Goal: Information Seeking & Learning: Learn about a topic

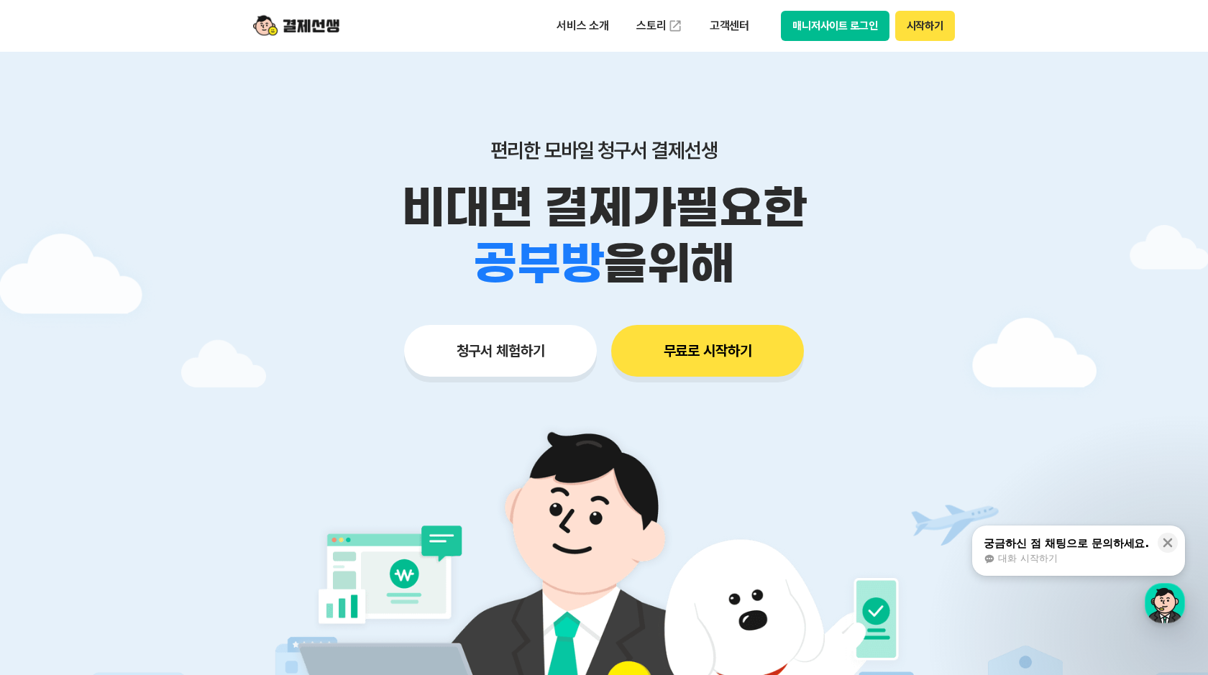
click at [804, 24] on button "매니저사이트 로그인" at bounding box center [835, 26] width 109 height 30
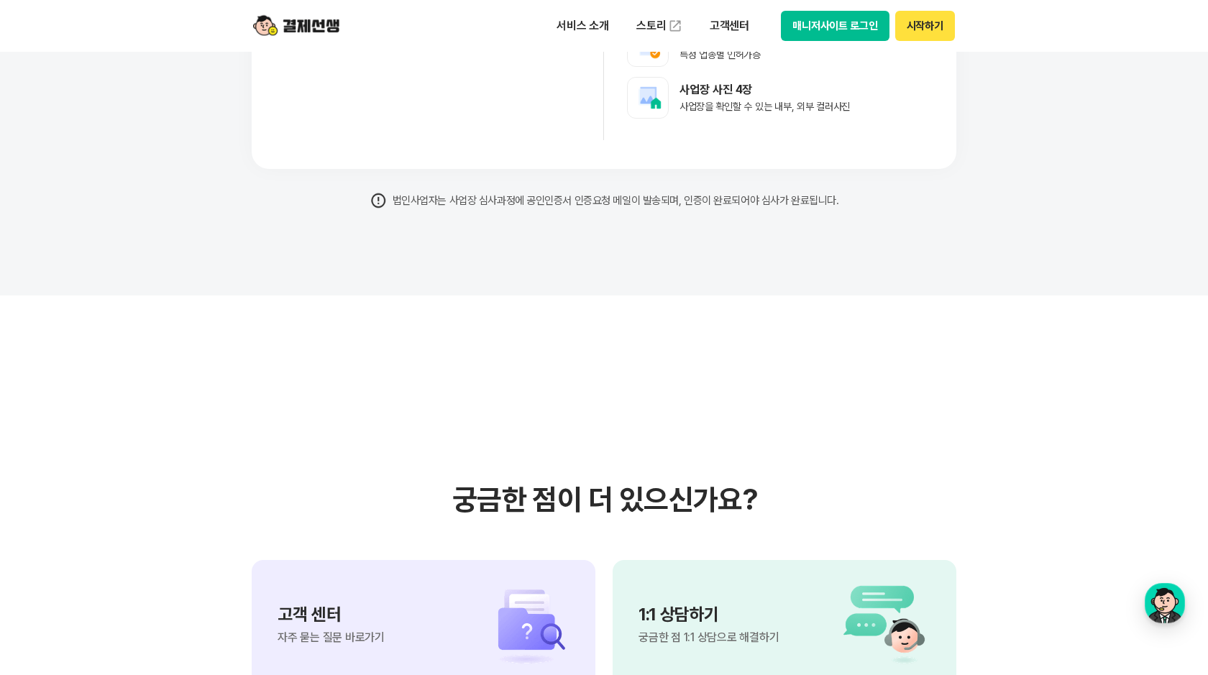
scroll to position [12852, 0]
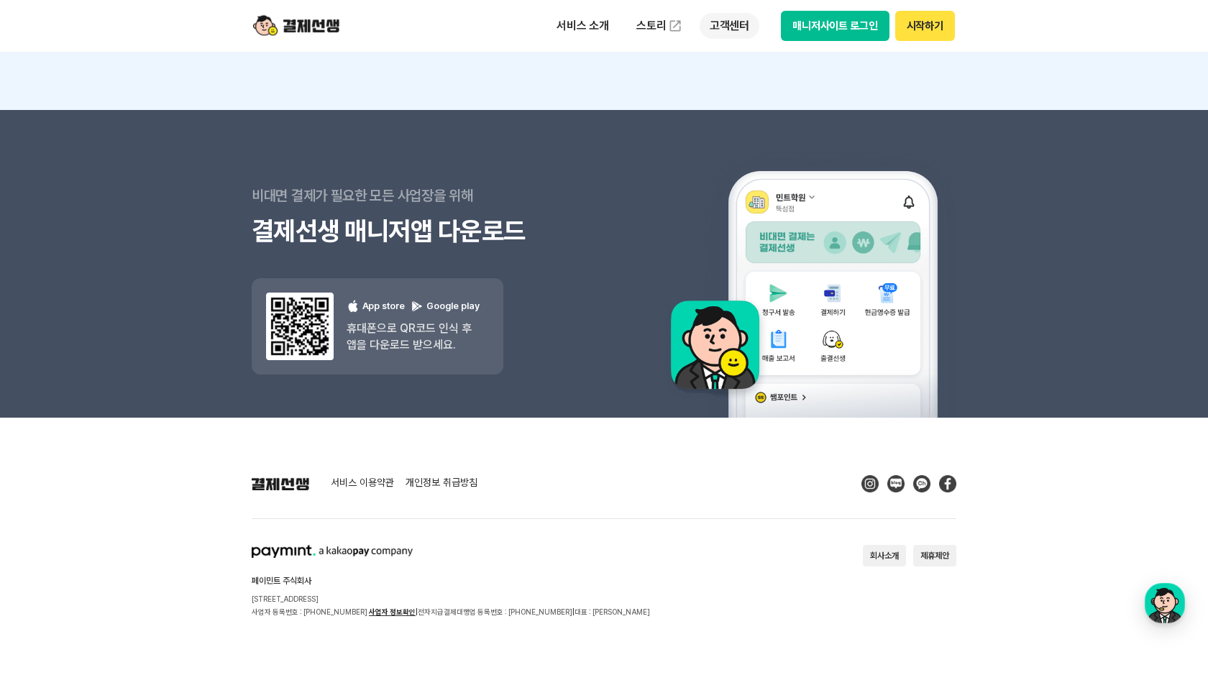
click at [727, 29] on p "고객센터" at bounding box center [730, 26] width 60 height 26
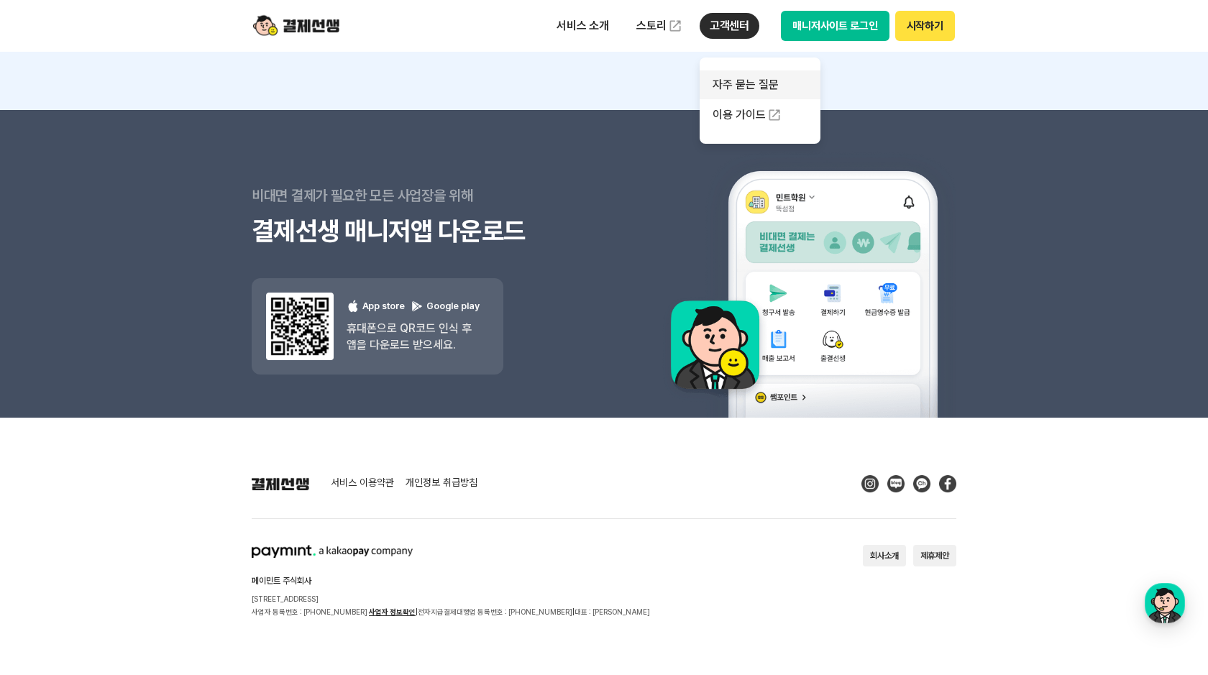
click at [742, 82] on link "자주 묻는 질문" at bounding box center [760, 84] width 121 height 29
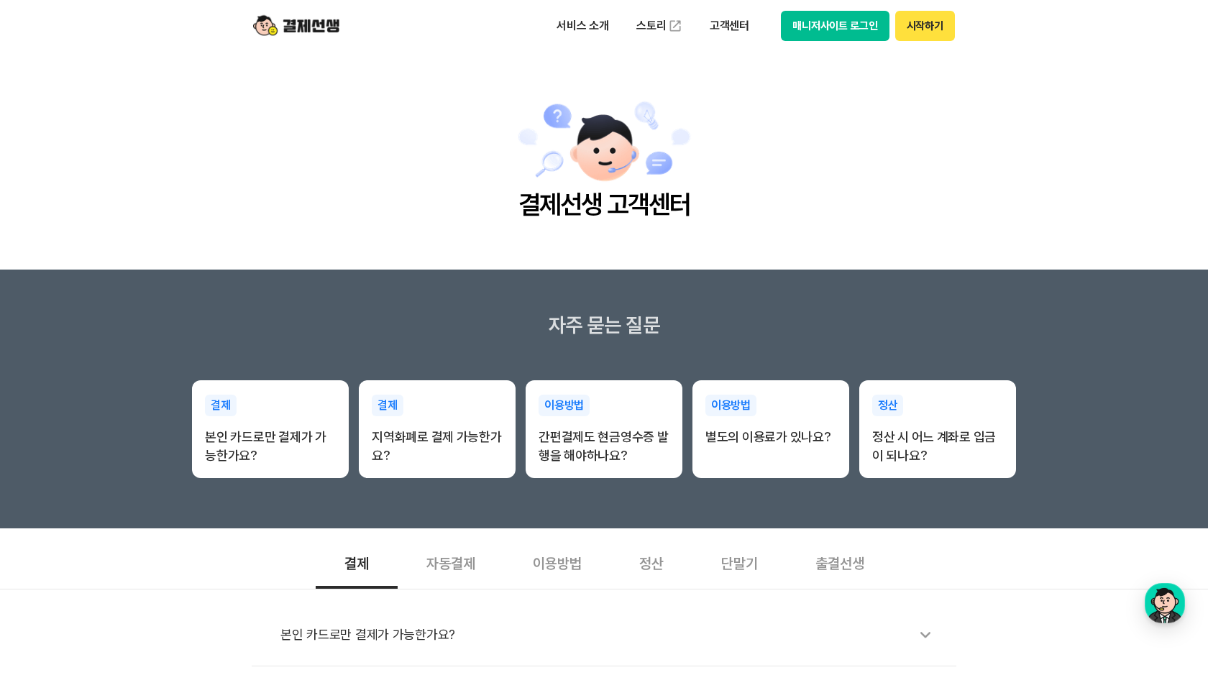
scroll to position [365, 0]
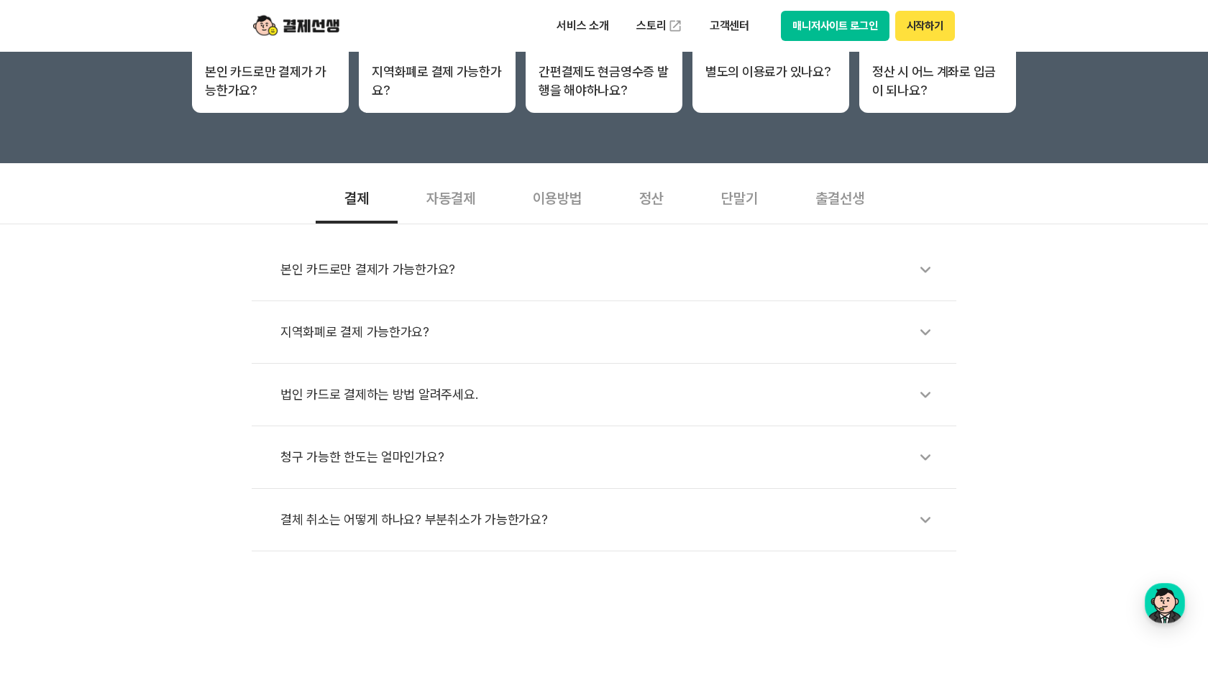
click at [928, 268] on icon at bounding box center [925, 269] width 33 height 33
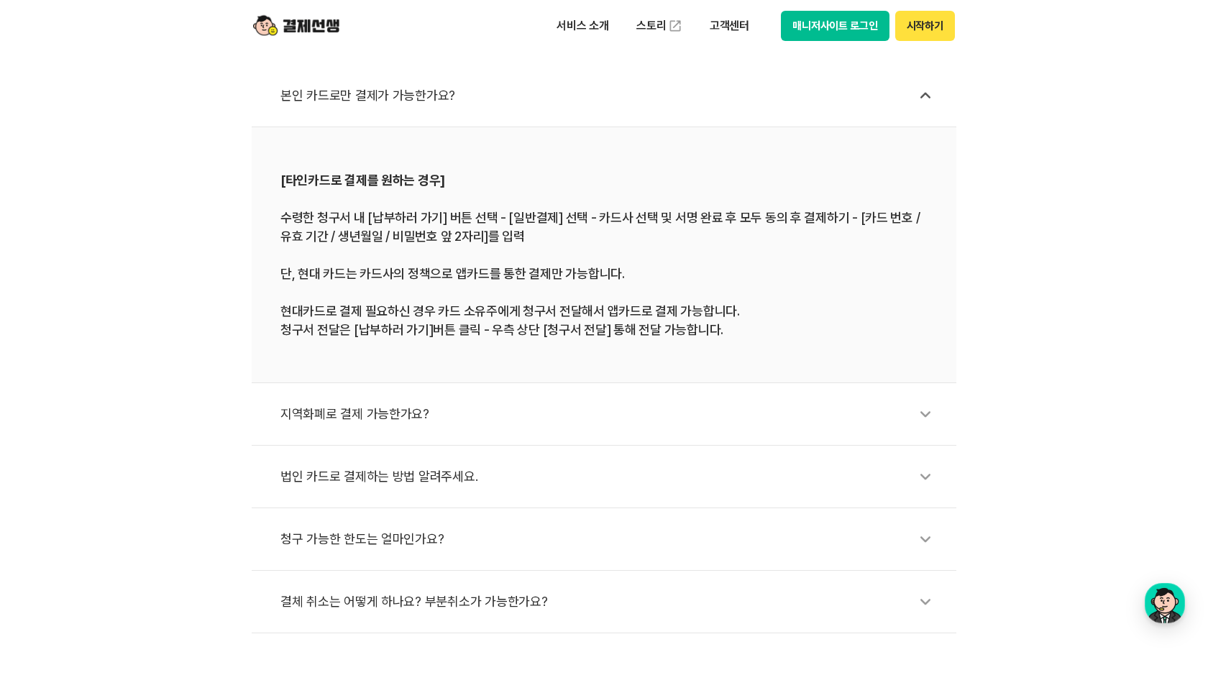
scroll to position [645, 0]
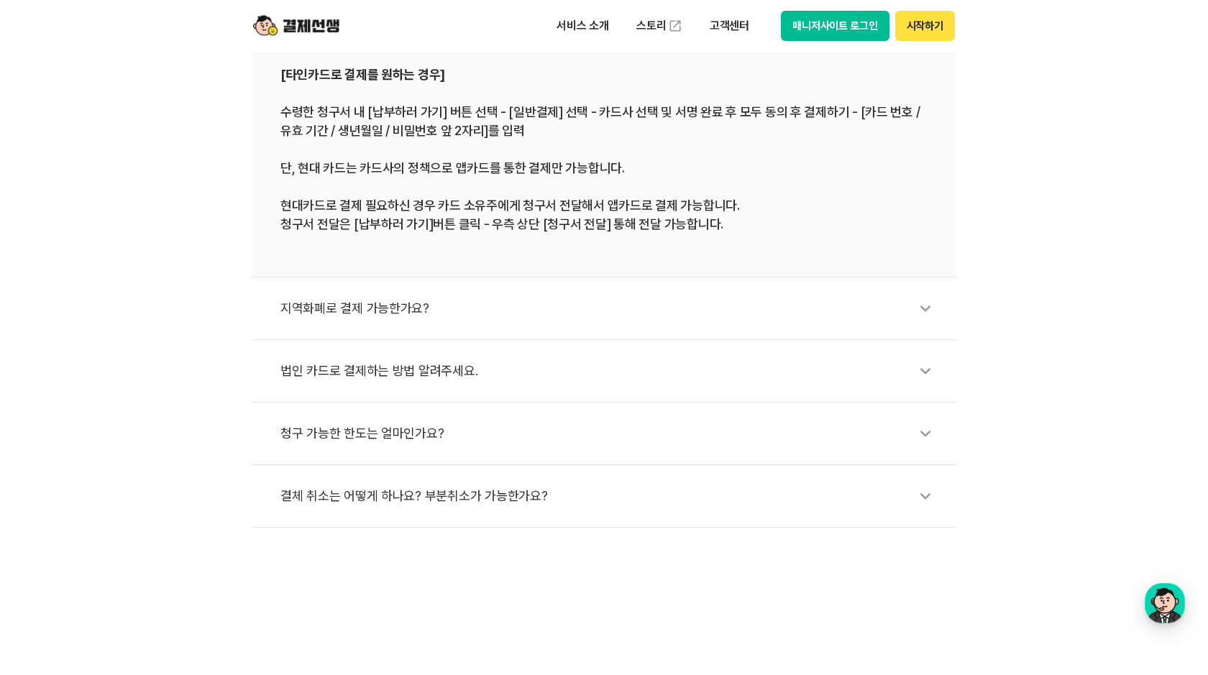
click at [929, 303] on icon at bounding box center [925, 308] width 33 height 33
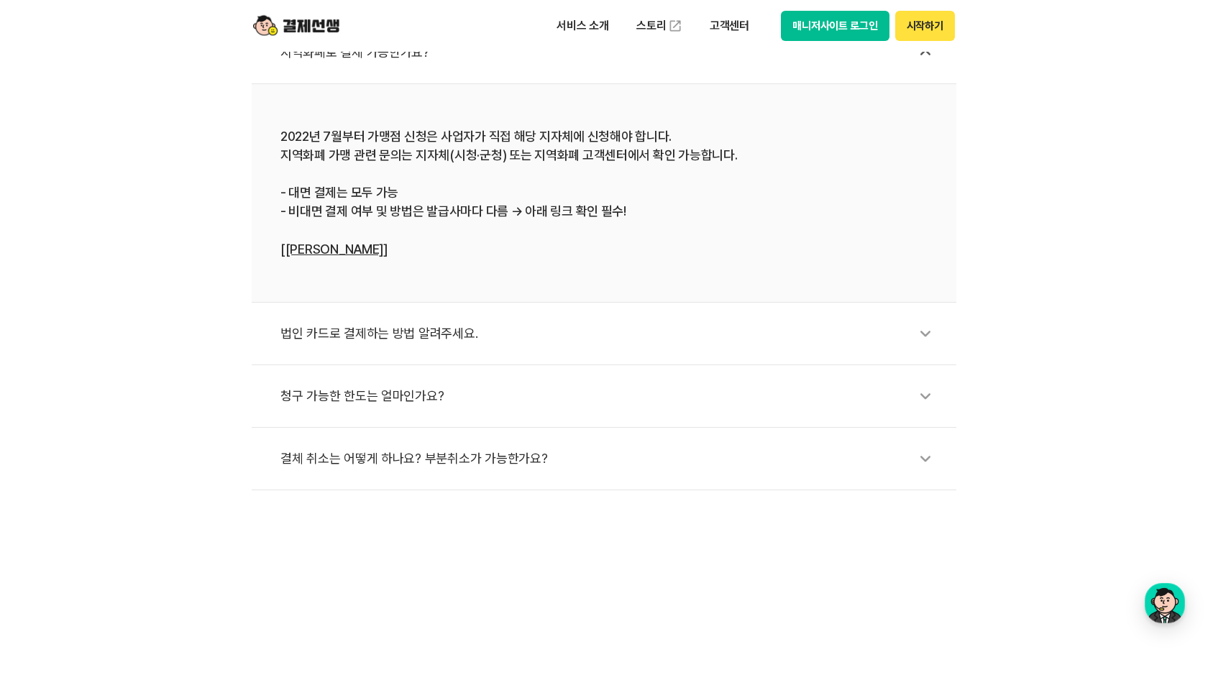
click at [337, 250] on link "[[PERSON_NAME]]" at bounding box center [334, 249] width 107 height 15
click at [928, 455] on icon at bounding box center [925, 458] width 33 height 33
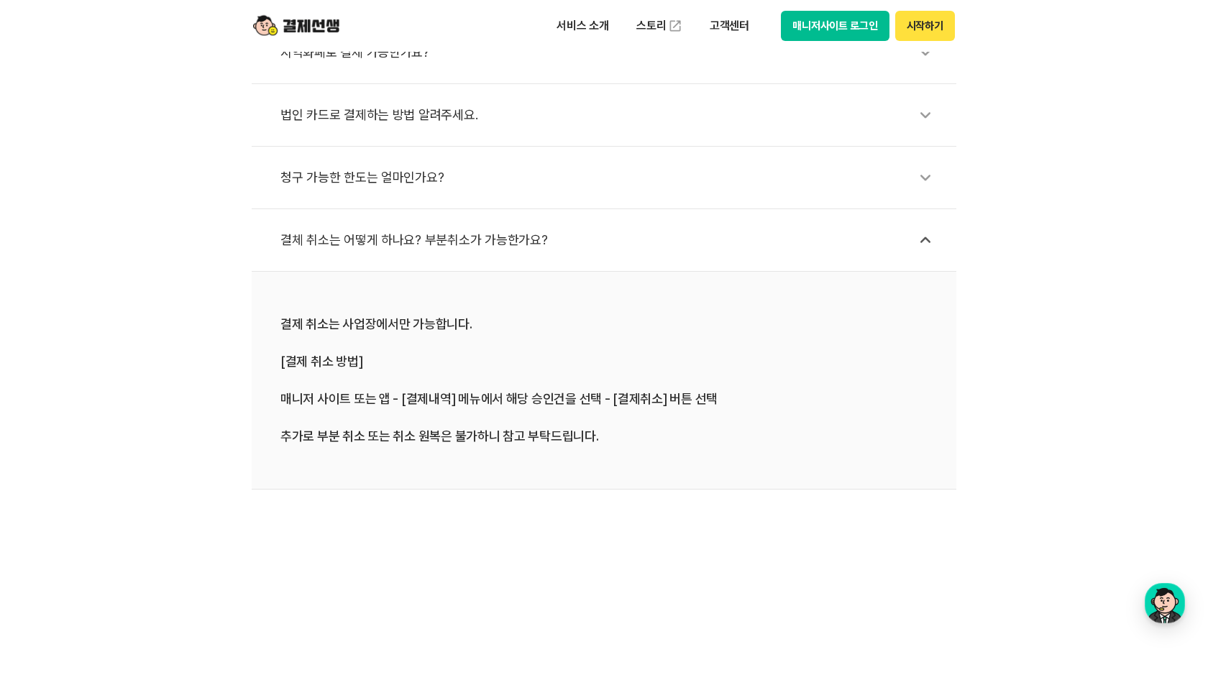
click at [921, 176] on icon at bounding box center [925, 177] width 33 height 33
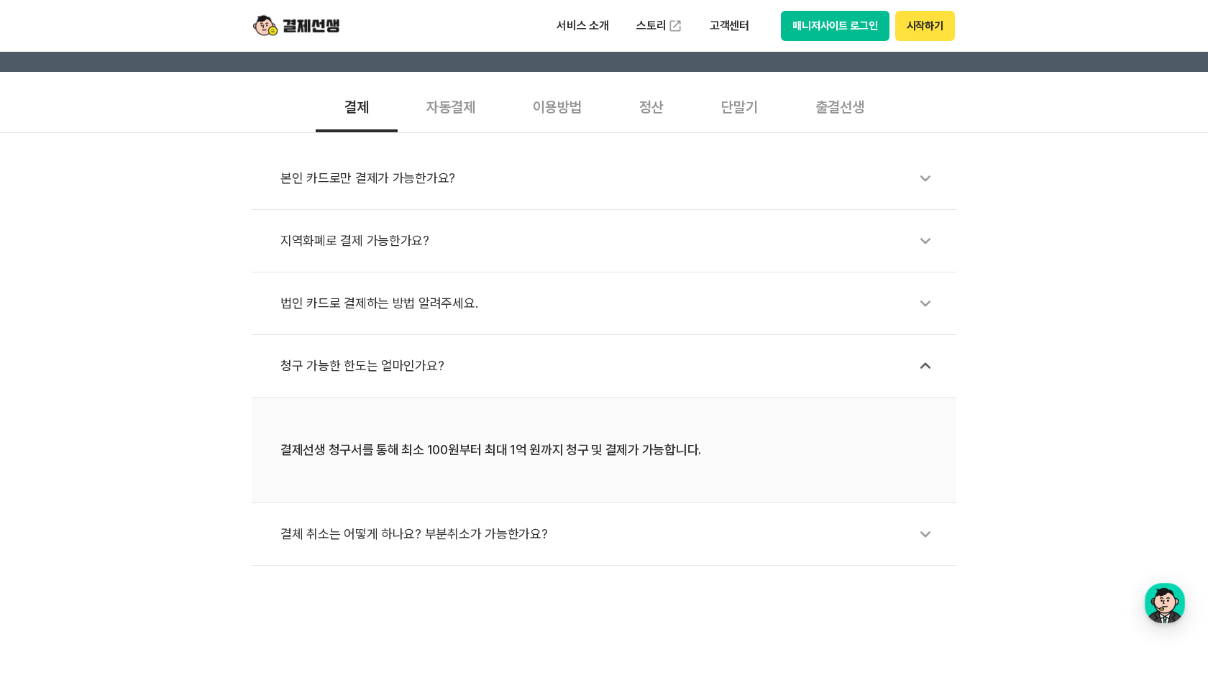
scroll to position [395, 0]
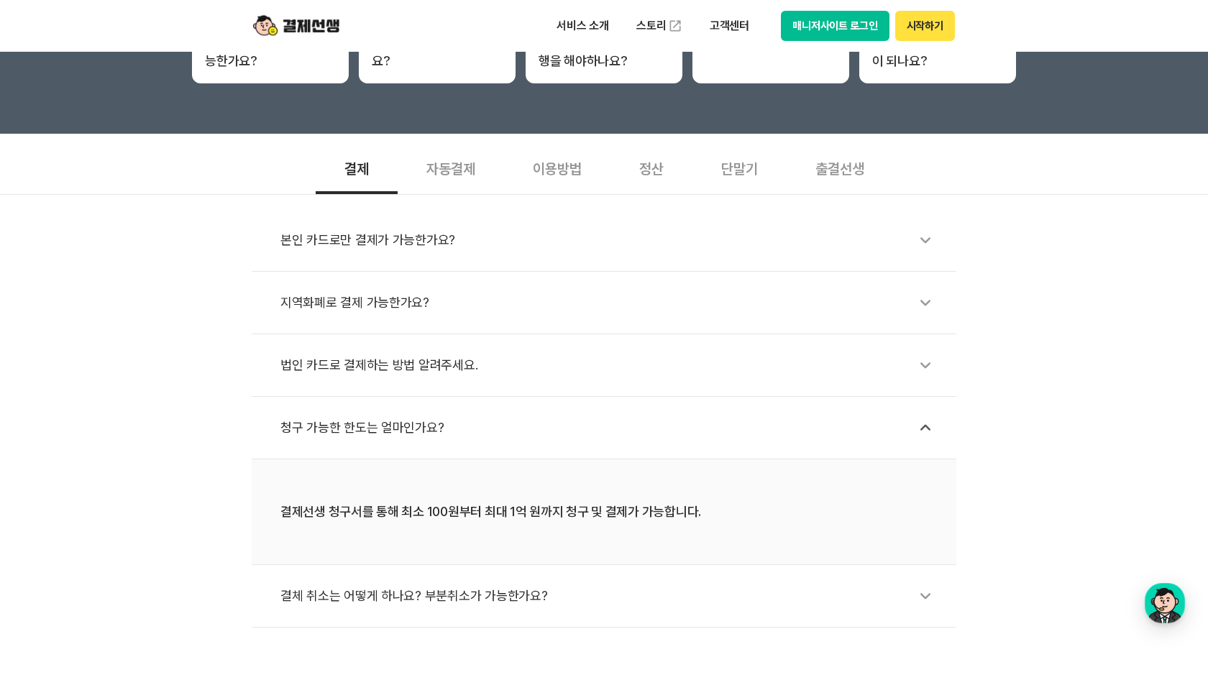
click at [921, 365] on icon at bounding box center [925, 365] width 33 height 33
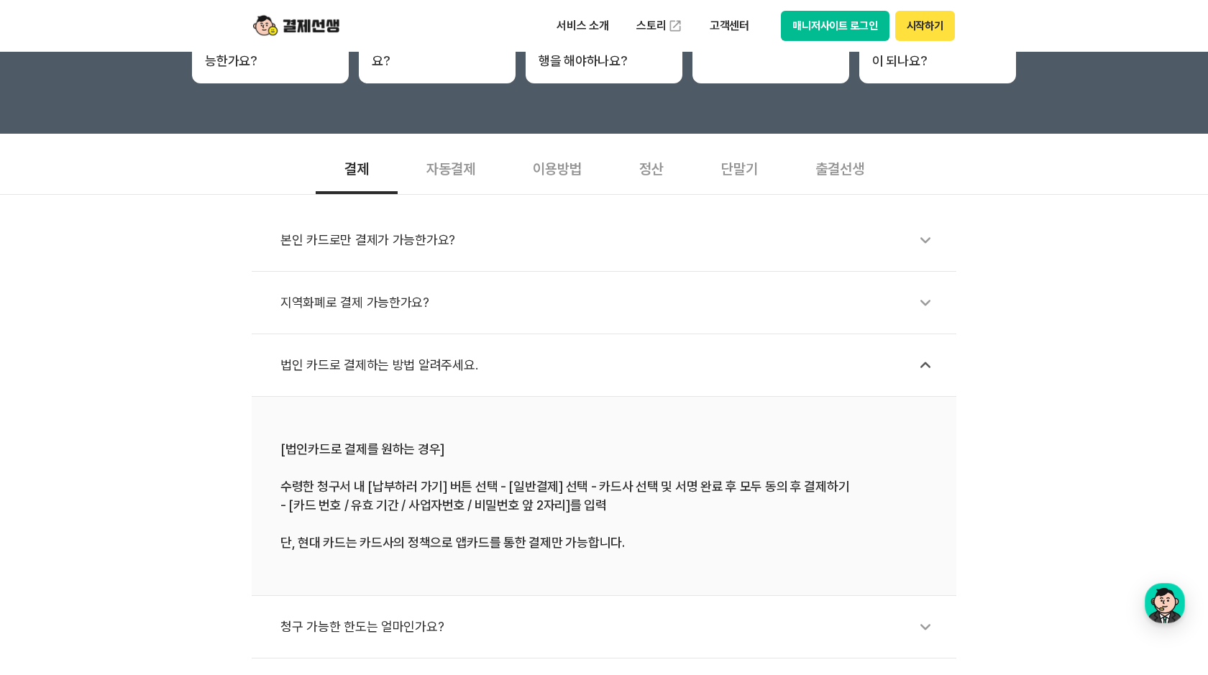
scroll to position [200, 0]
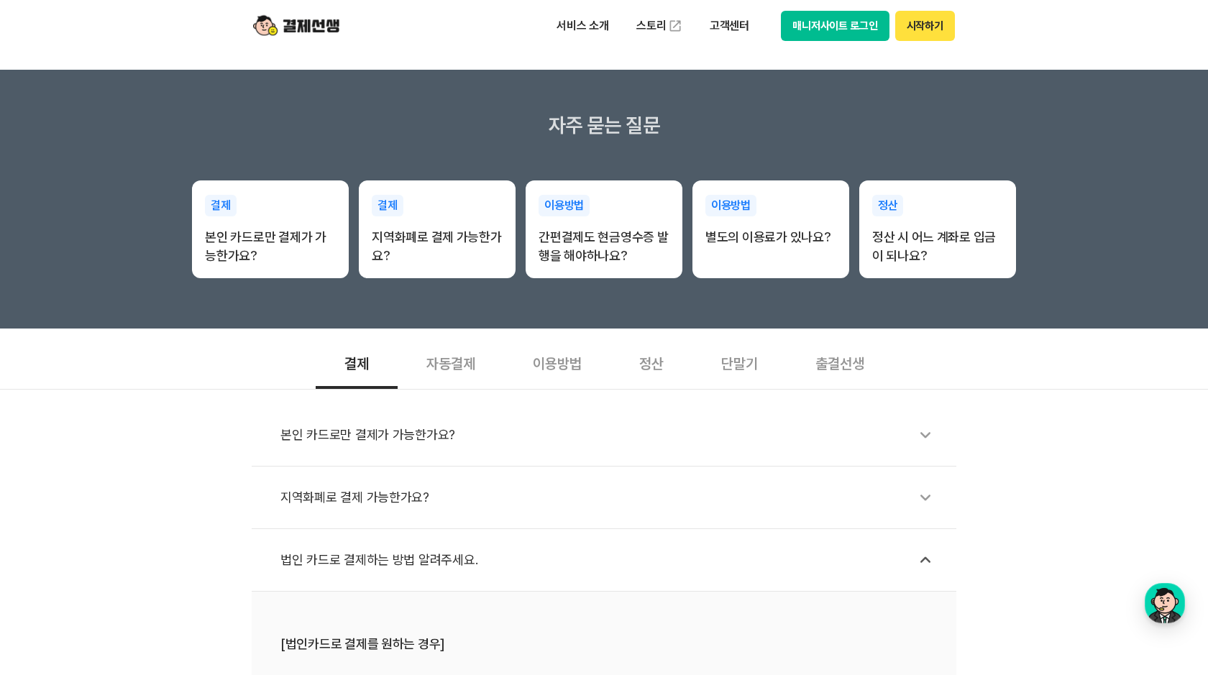
click at [301, 27] on img at bounding box center [296, 25] width 86 height 27
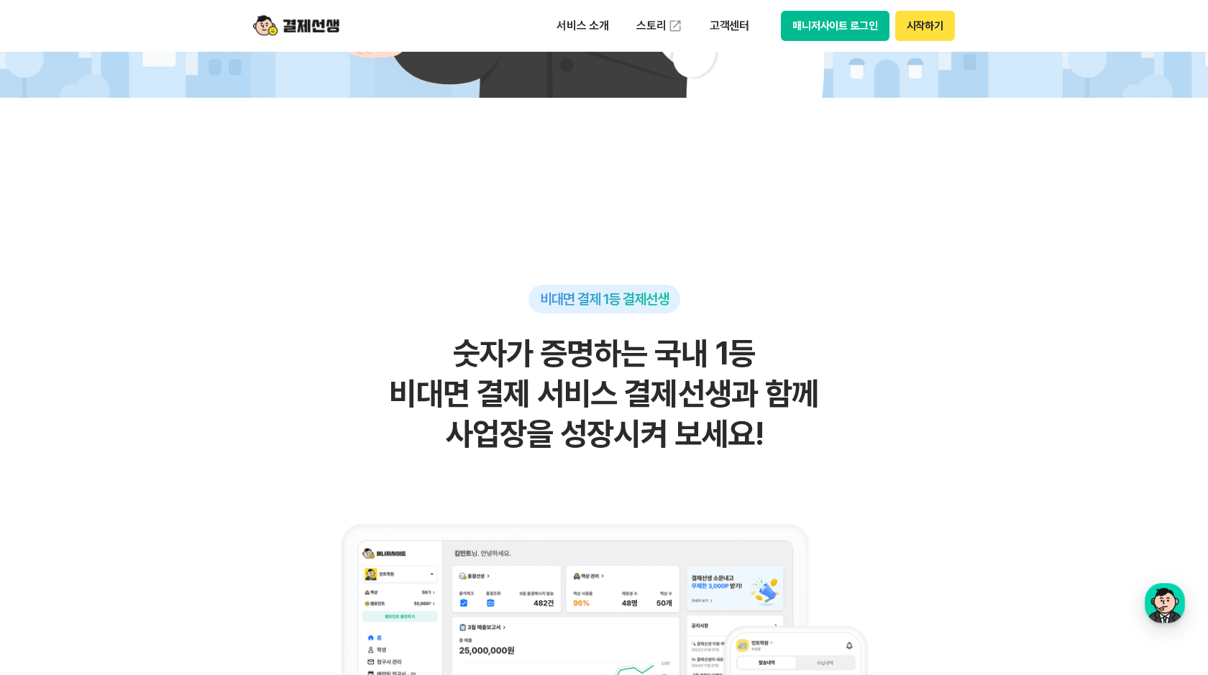
scroll to position [15, 0]
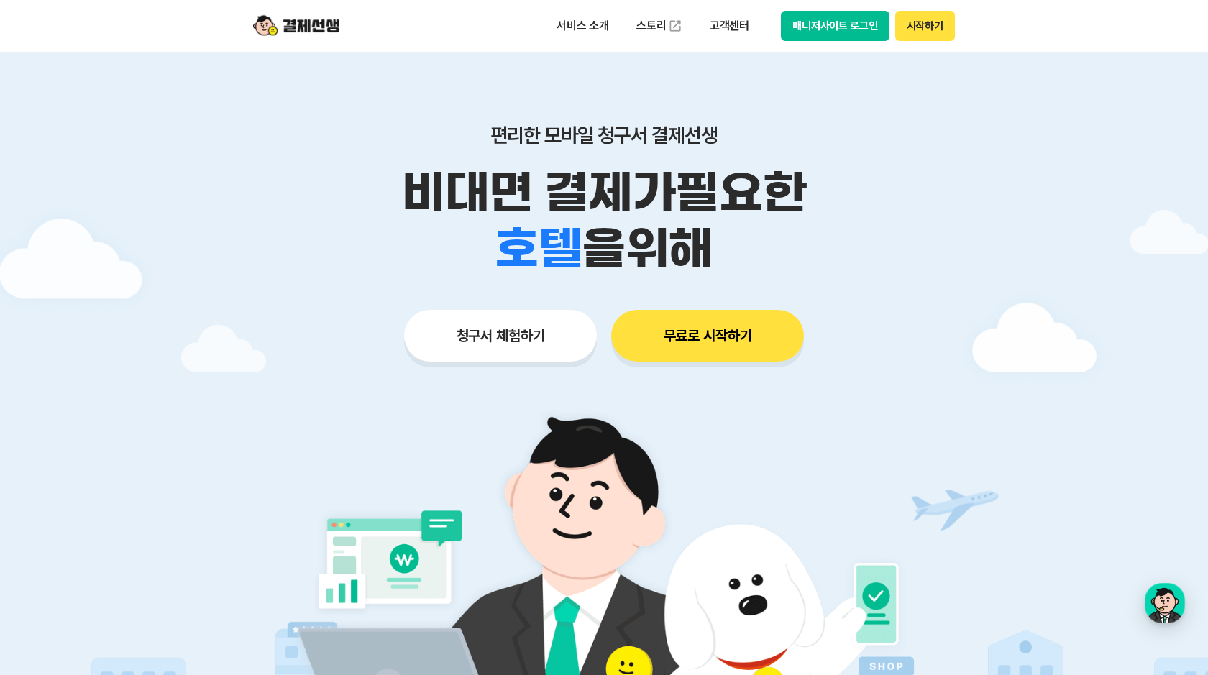
click at [470, 328] on button "청구서 체험하기" at bounding box center [500, 336] width 193 height 52
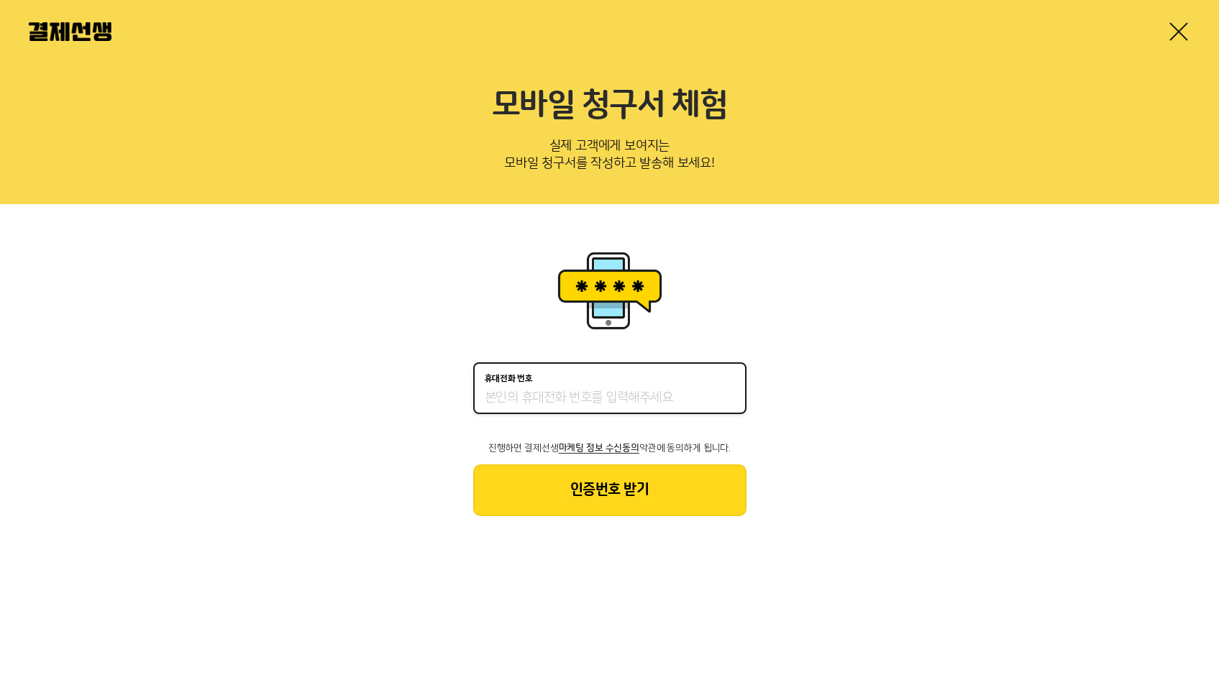
click at [645, 402] on input "휴대전화 번호" at bounding box center [610, 398] width 250 height 17
type input "01027483490"
click at [647, 484] on button "인증번호 받기" at bounding box center [609, 491] width 273 height 52
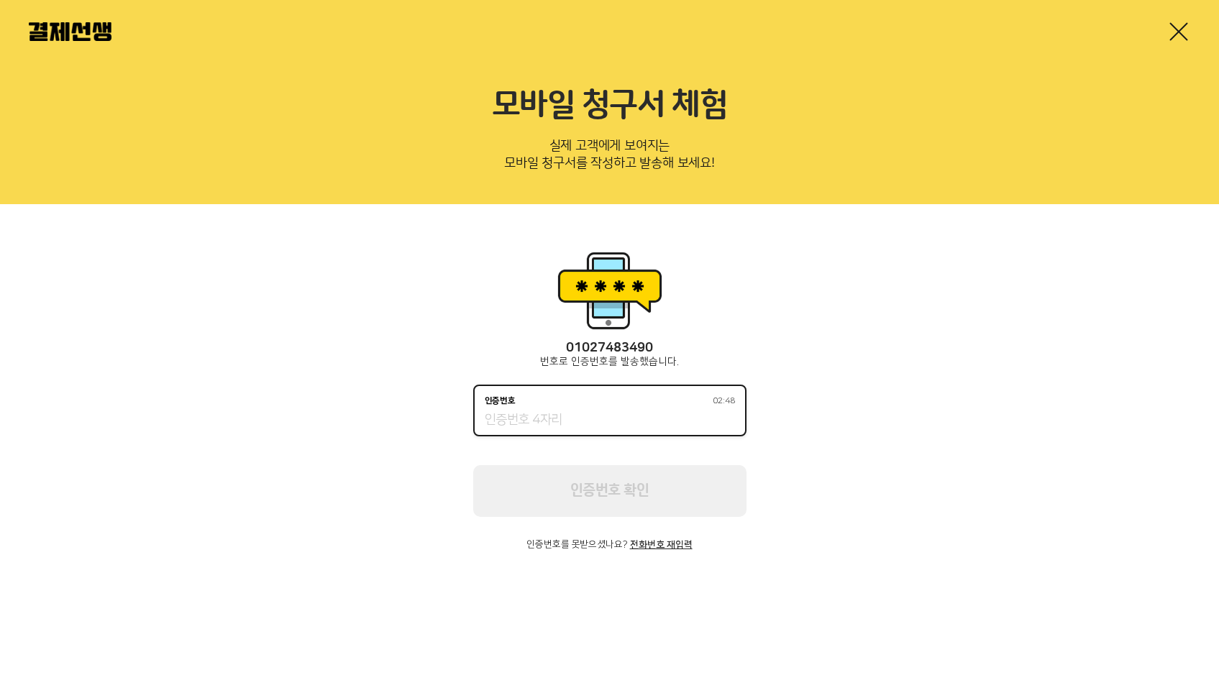
click at [604, 413] on input "인증번호 02:48" at bounding box center [610, 420] width 250 height 17
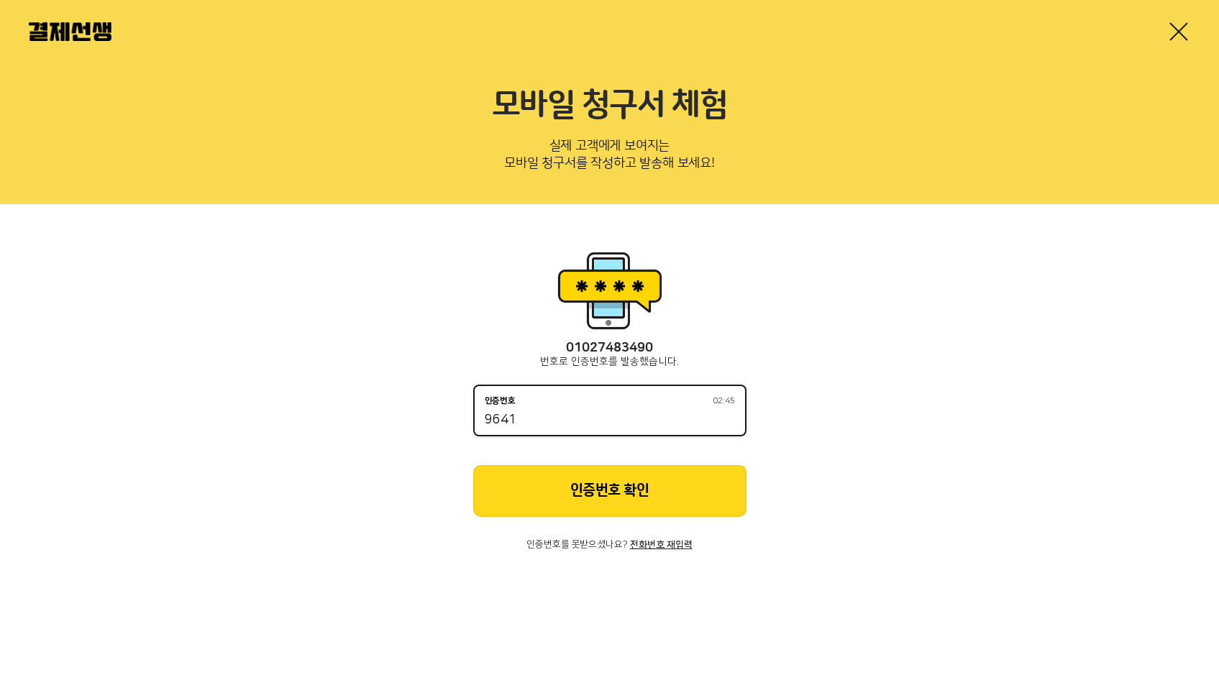
type input "9641"
click at [616, 488] on button "인증번호 확인" at bounding box center [609, 491] width 273 height 52
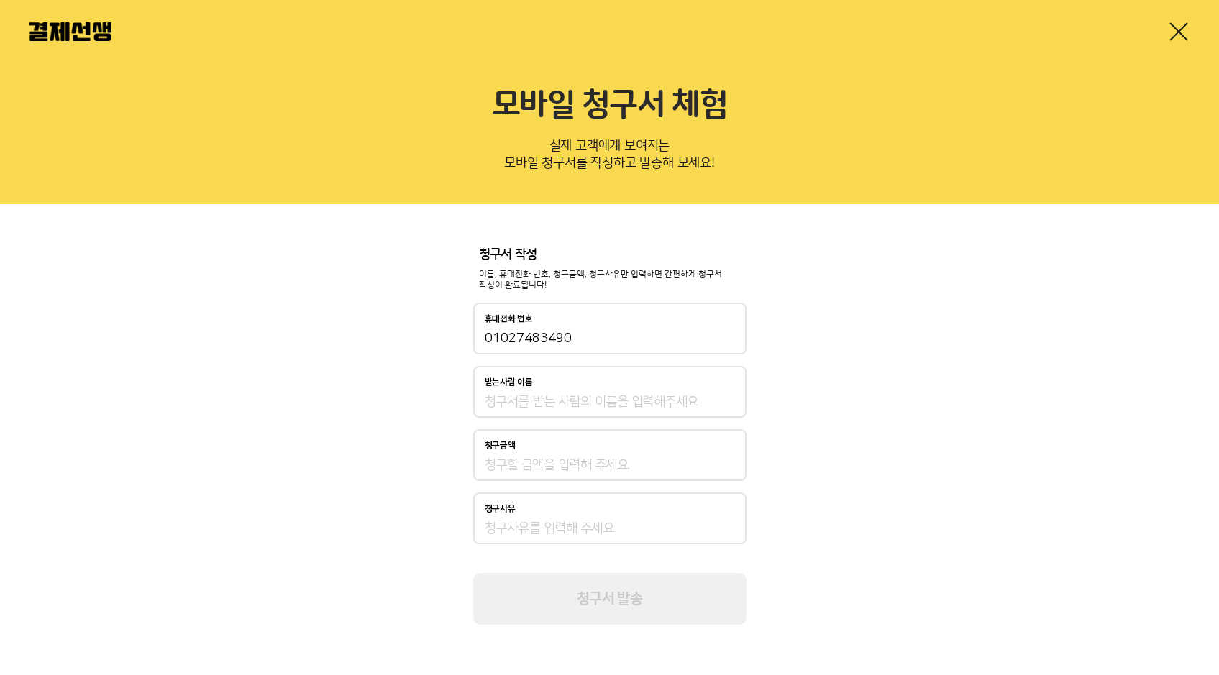
click at [561, 394] on input "받는사람 이름" at bounding box center [610, 401] width 250 height 17
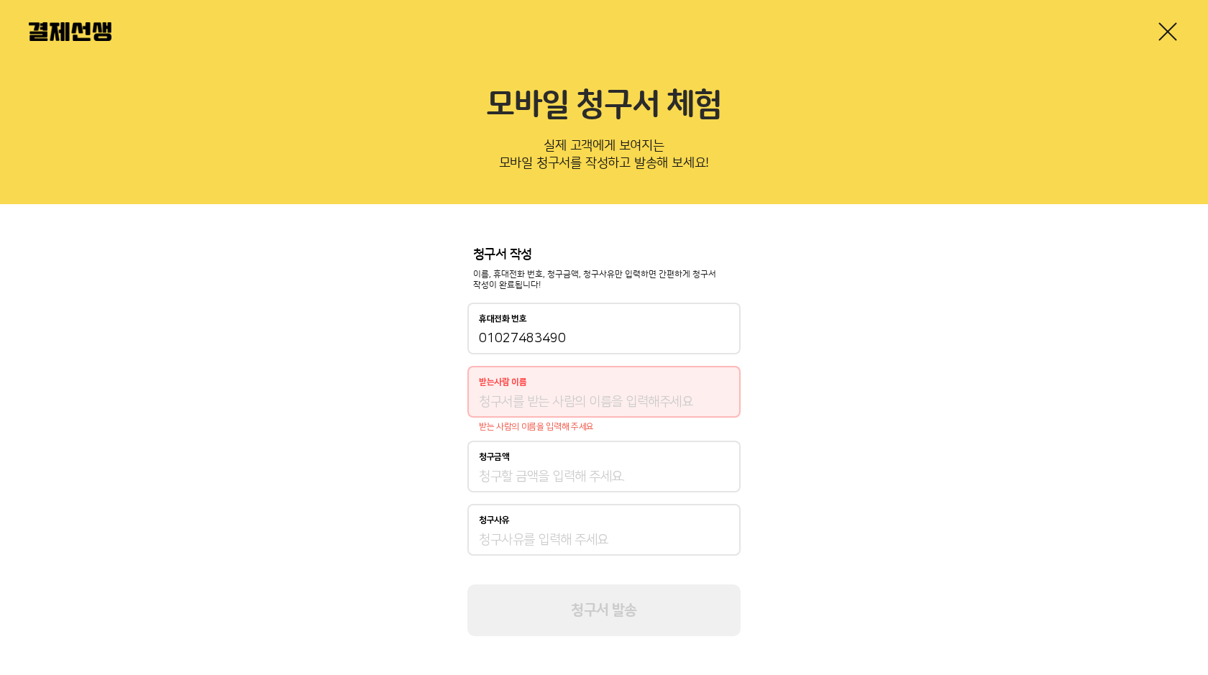
click at [1170, 30] on link at bounding box center [1168, 31] width 23 height 23
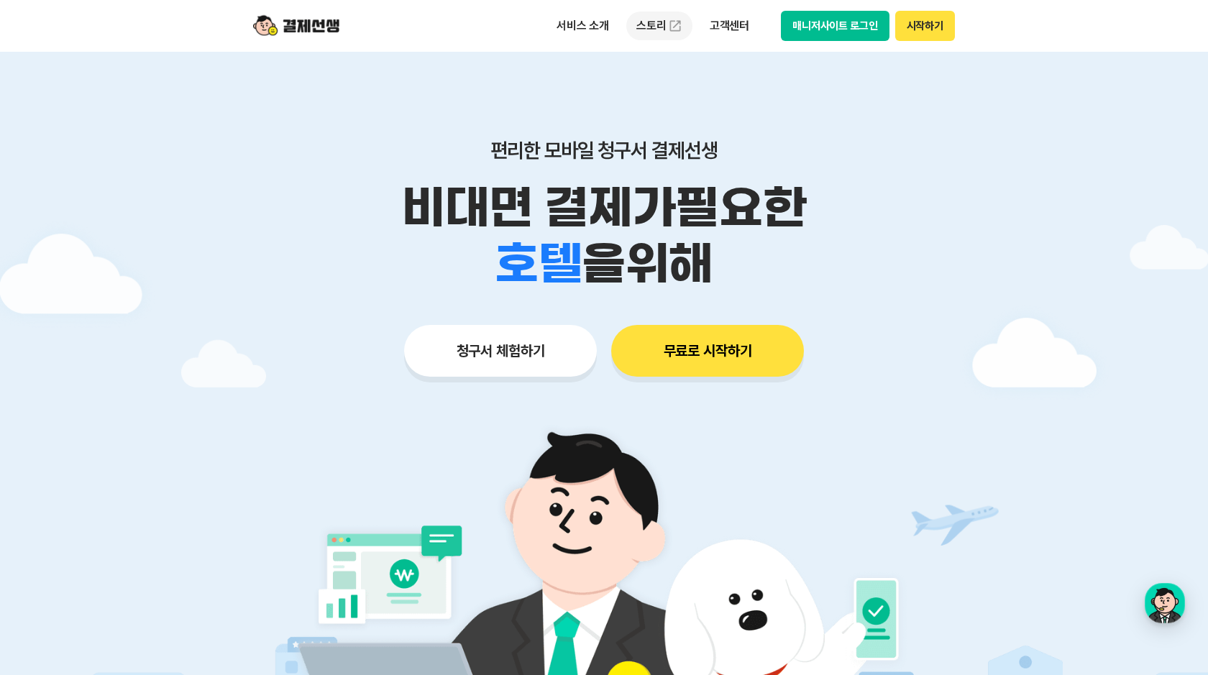
click at [660, 29] on link "스토리" at bounding box center [660, 26] width 66 height 29
click at [604, 20] on p "서비스 소개" at bounding box center [583, 26] width 73 height 26
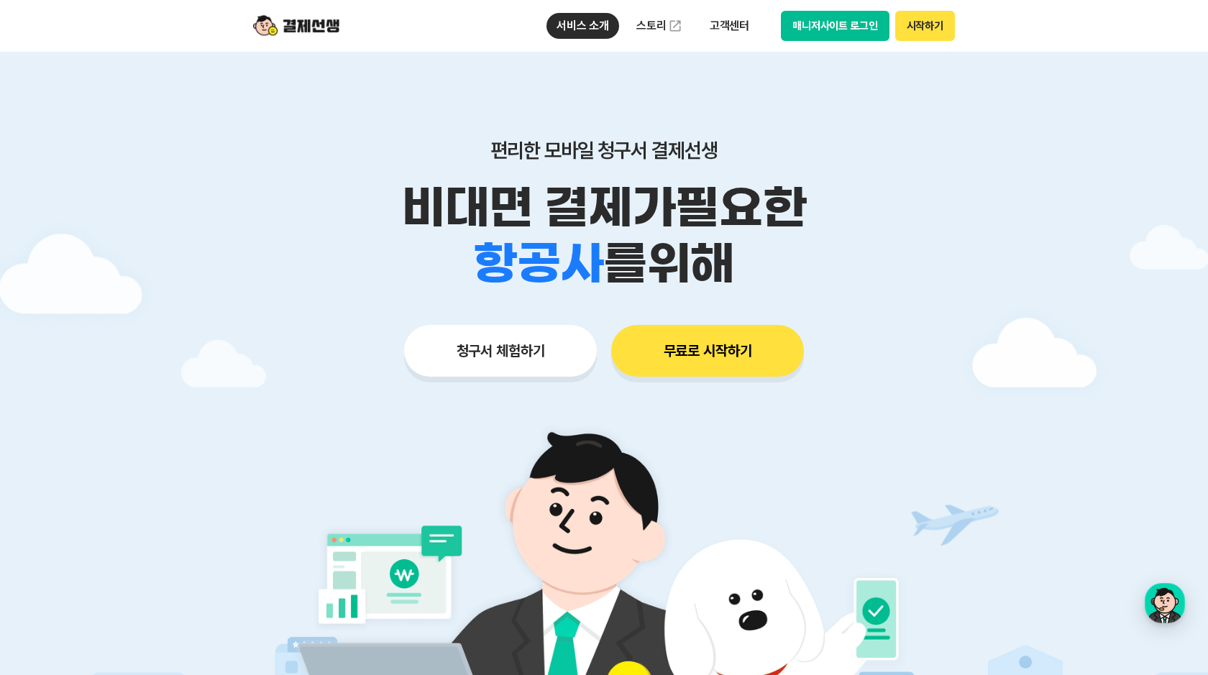
click at [825, 30] on button "매니저사이트 로그인" at bounding box center [835, 26] width 109 height 30
